Goal: Task Accomplishment & Management: Complete application form

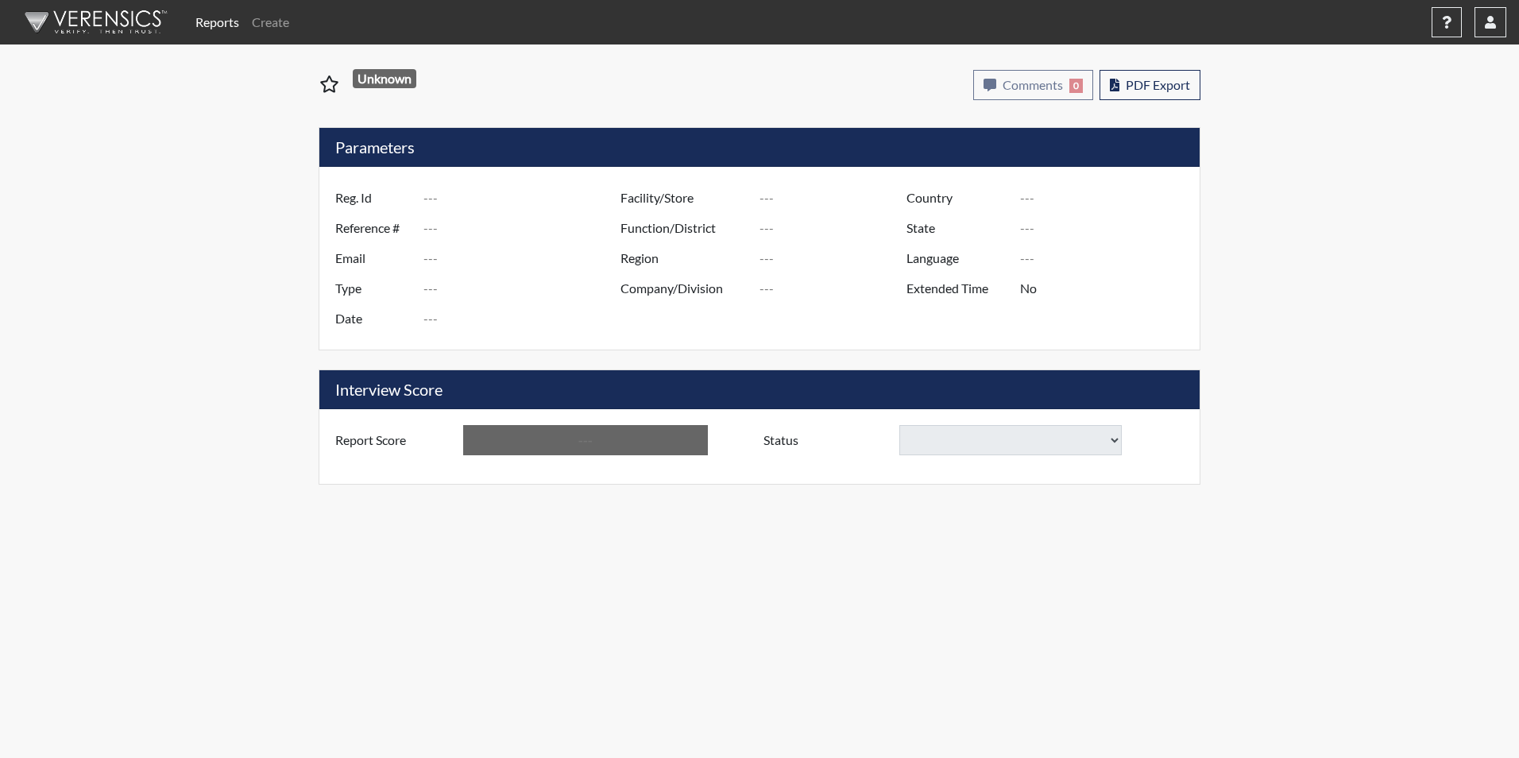
type input "QJONES5125"
type input "48948"
type input "[EMAIL_ADDRESS][DOMAIN_NAME]"
type input "Corrections Pre-Employment"
type input "[DATE]"
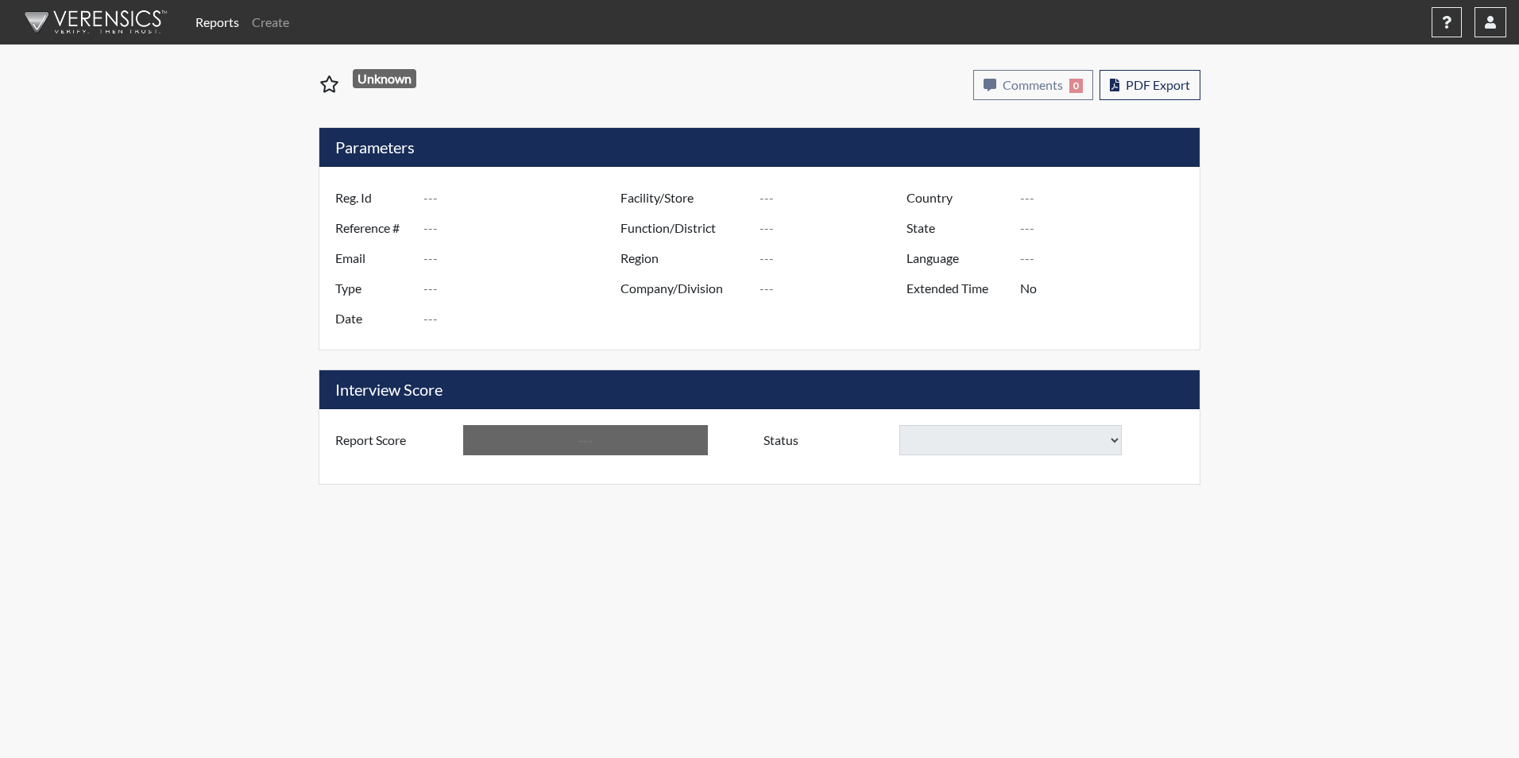
type input "Allendale CI"
type input "[GEOGRAPHIC_DATA]"
type input "[US_STATE]"
type input "English"
type input "Yes"
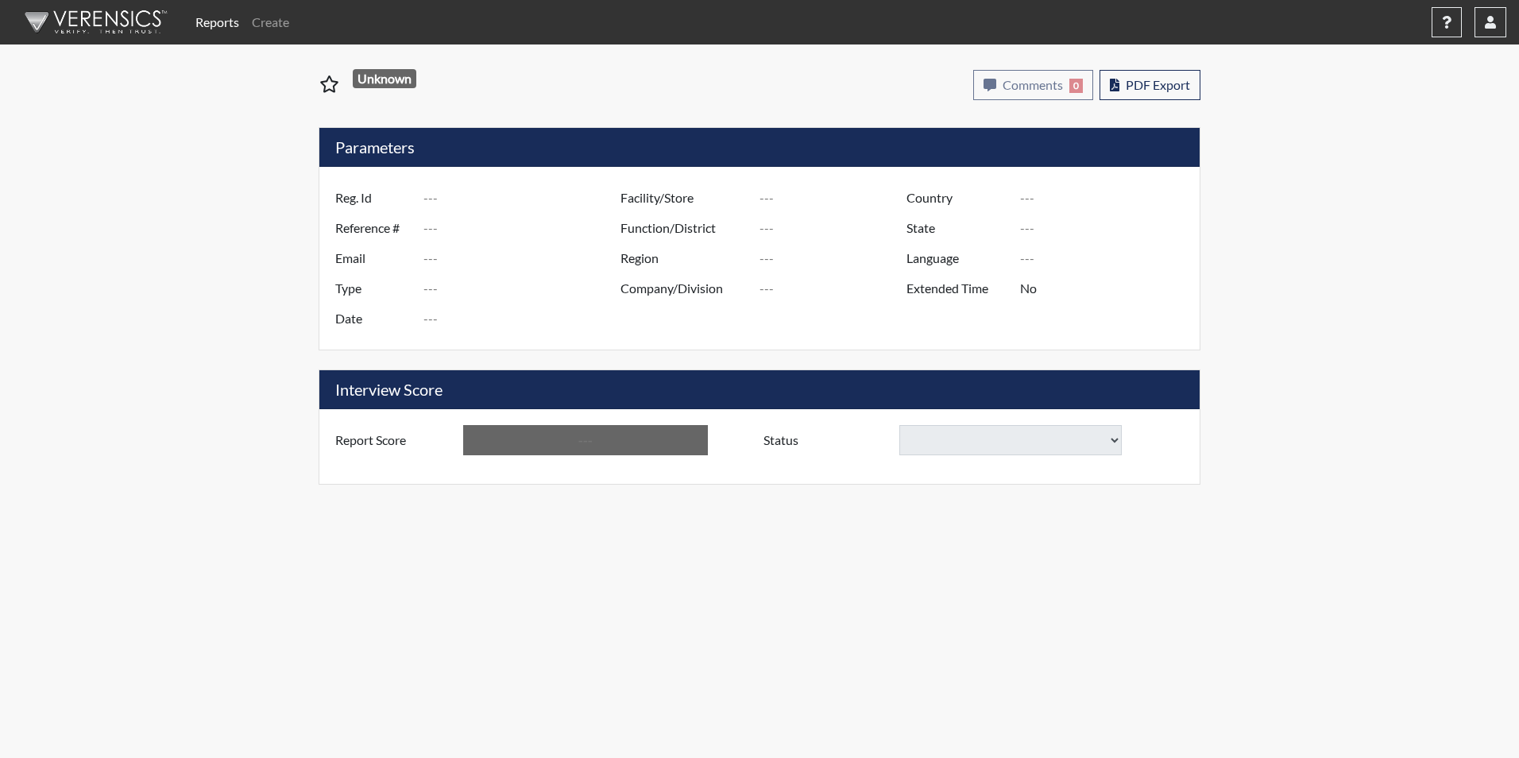
type input "Below Conditions"
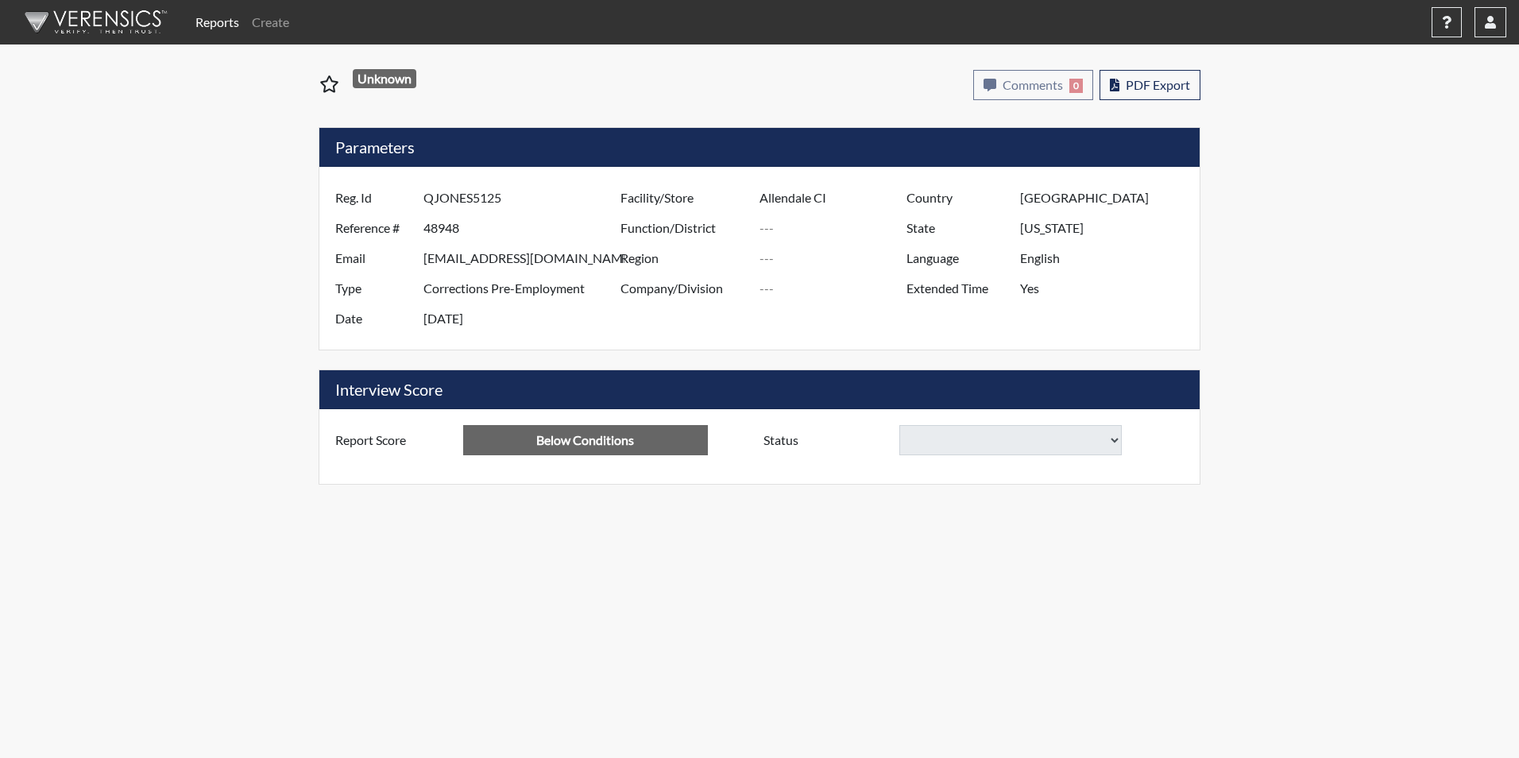
select select
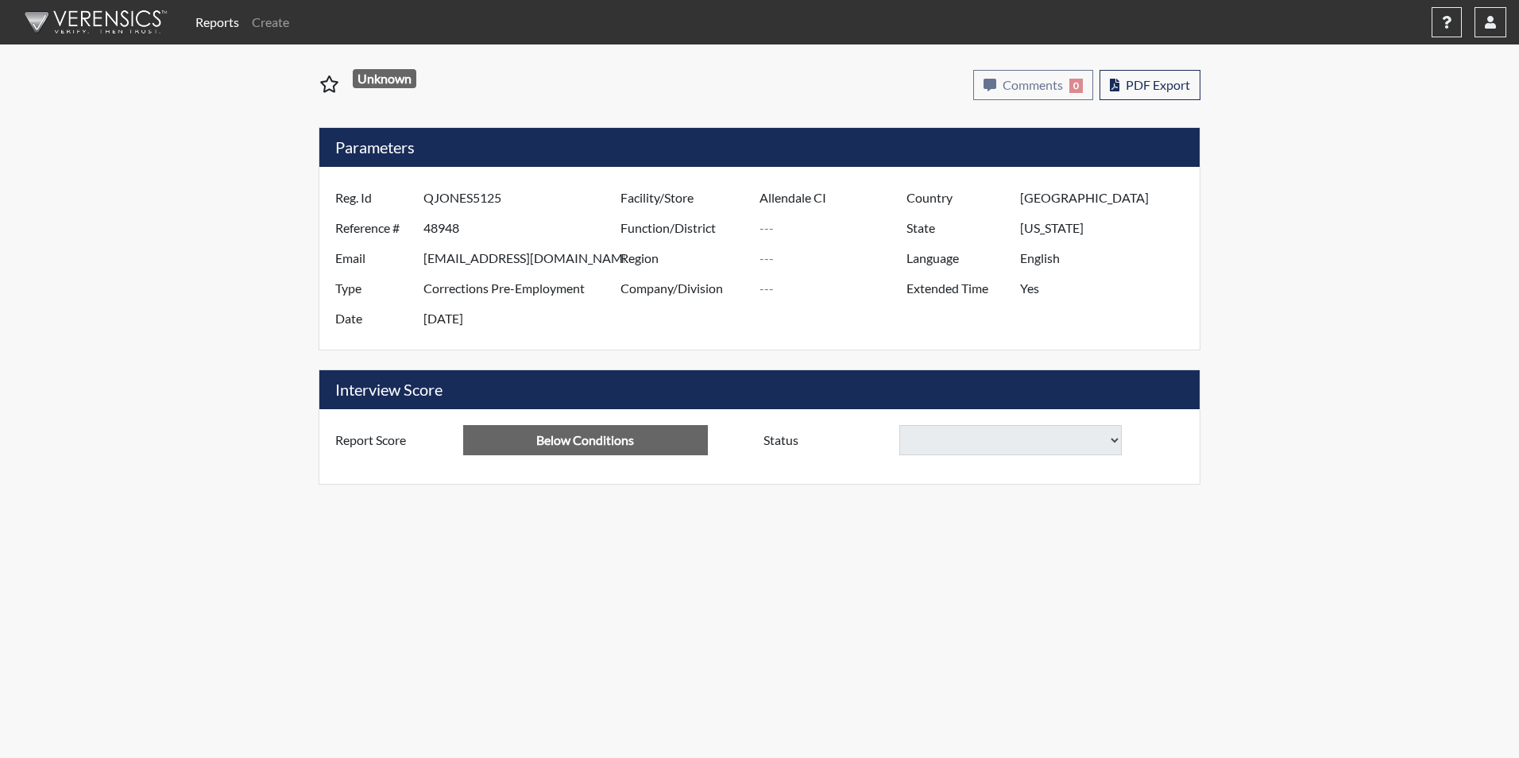
select select
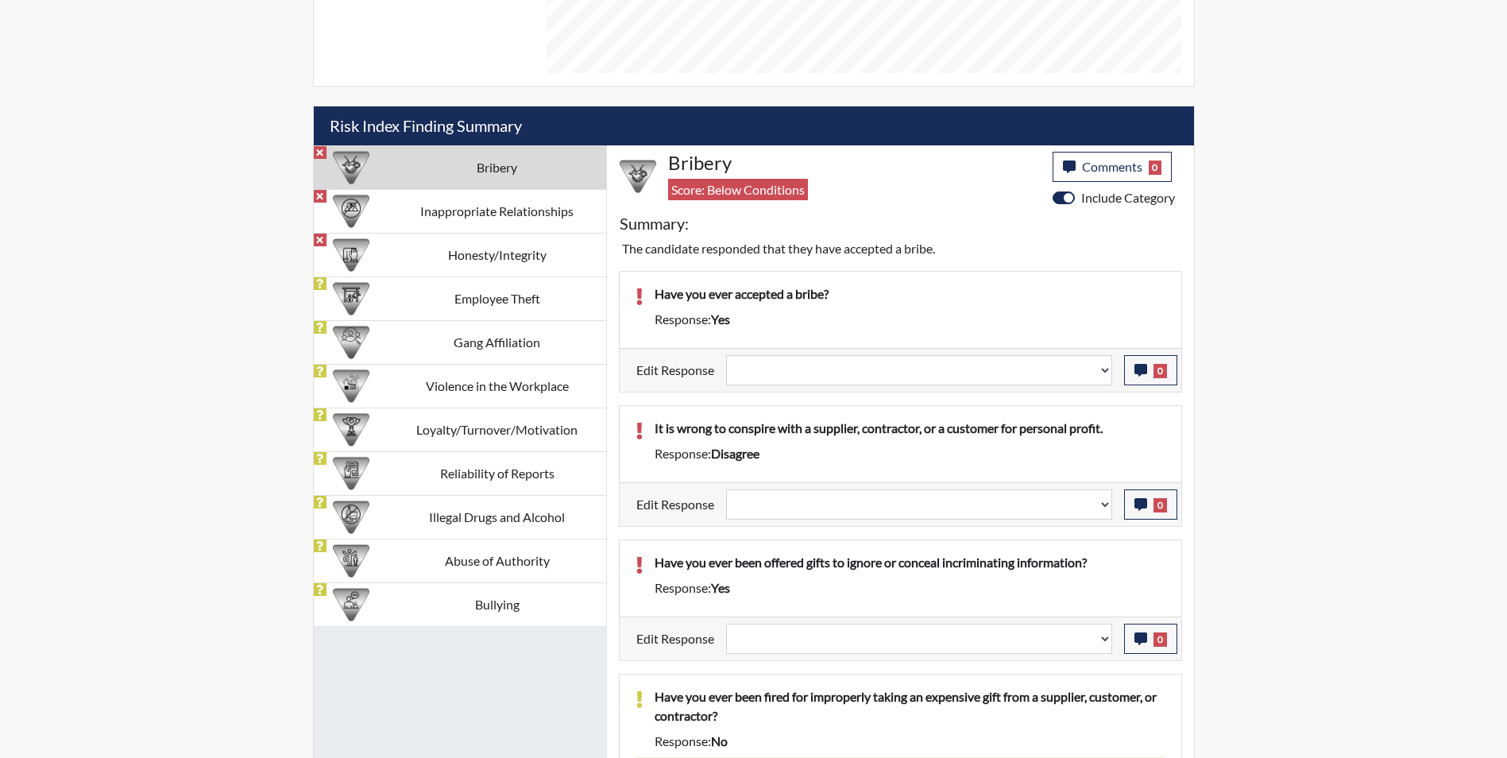
scroll to position [874, 0]
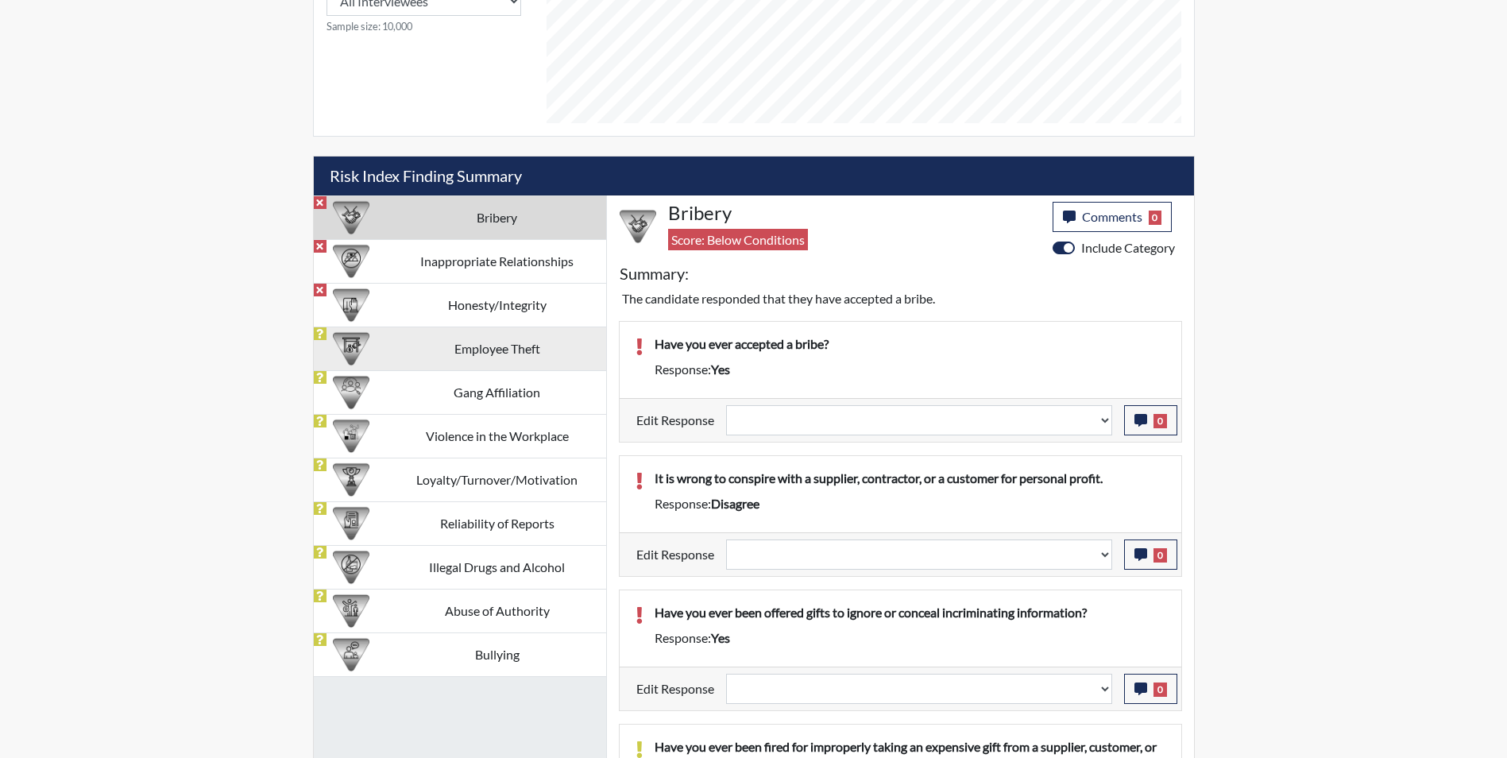
click at [427, 355] on td "Employee Theft" at bounding box center [497, 349] width 218 height 44
select select
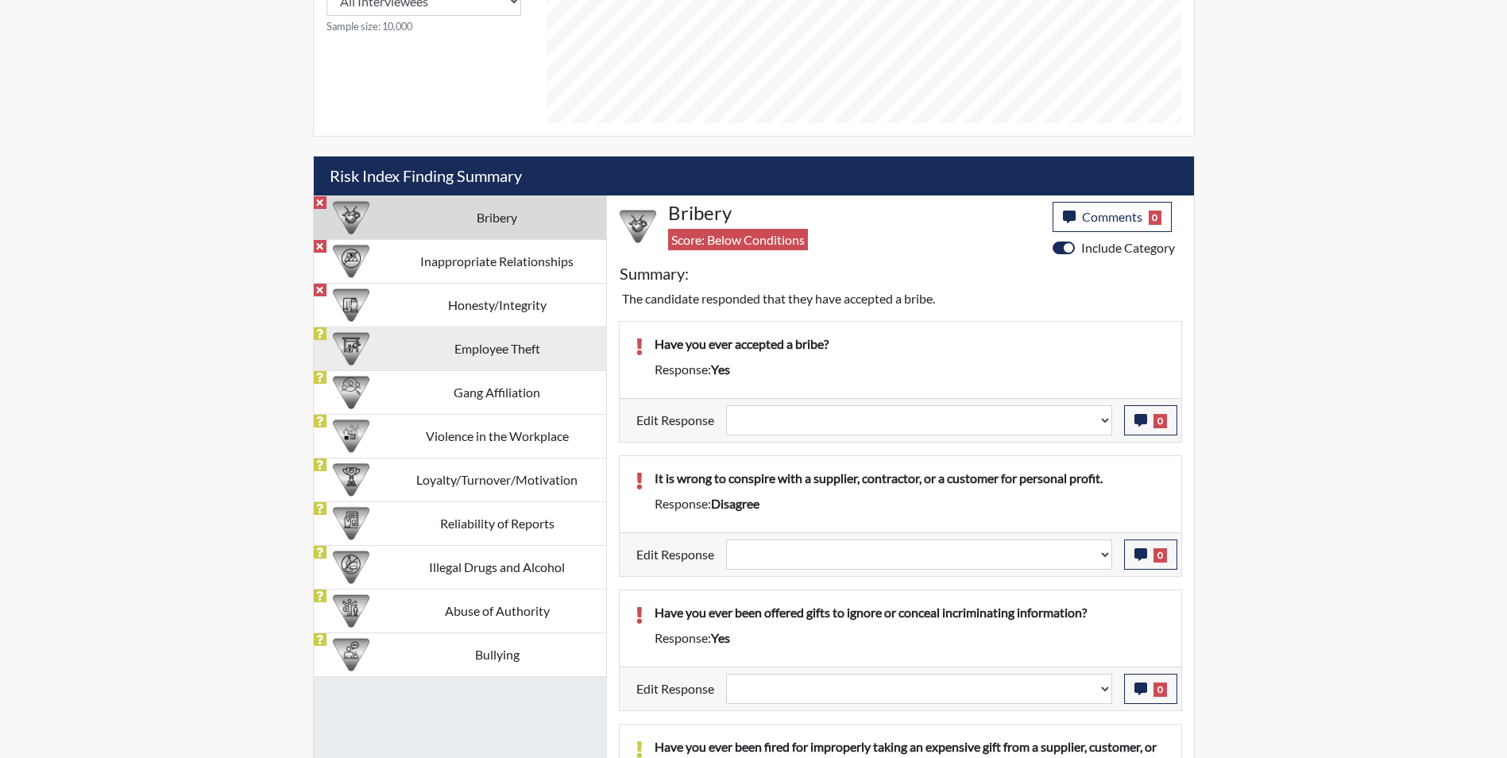
select select
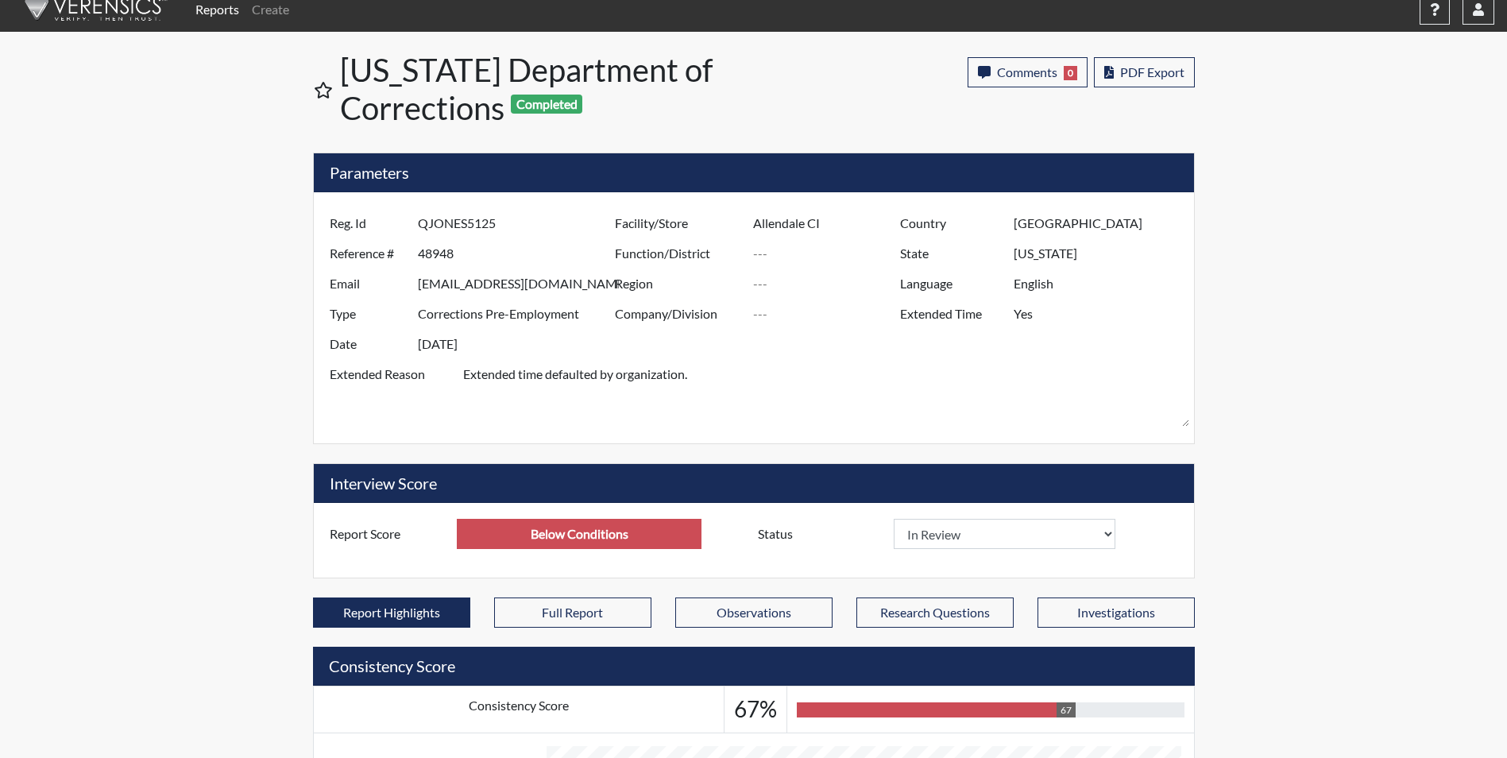
scroll to position [0, 0]
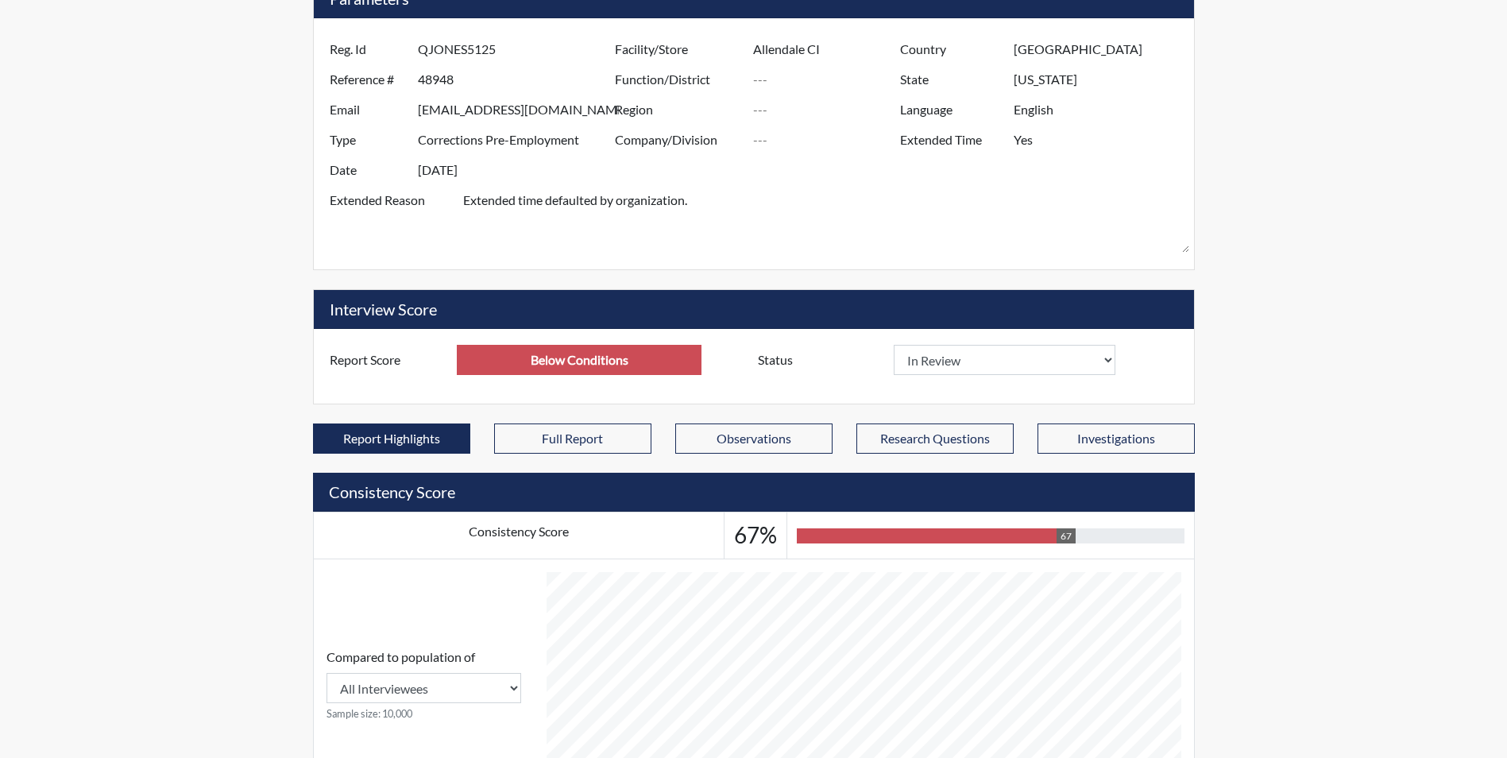
scroll to position [79, 0]
